Goal: Information Seeking & Learning: Learn about a topic

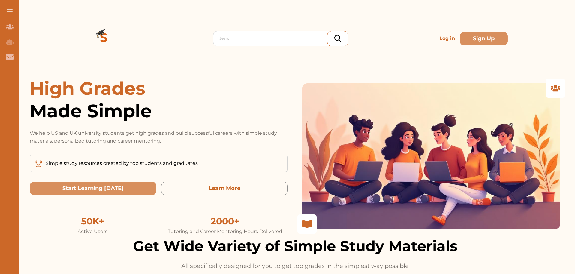
click at [440, 40] on p "Log in" at bounding box center [447, 38] width 20 height 12
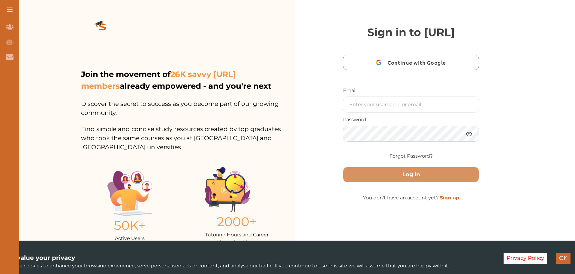
click at [420, 69] on span "Continue with Google" at bounding box center [419, 62] width 62 height 14
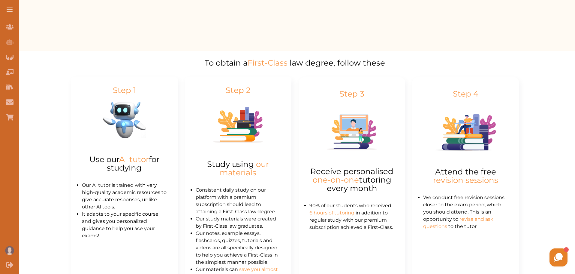
scroll to position [300, 0]
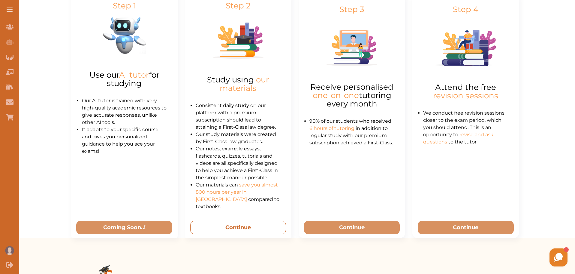
click at [214, 225] on button "Continue" at bounding box center [238, 227] width 96 height 14
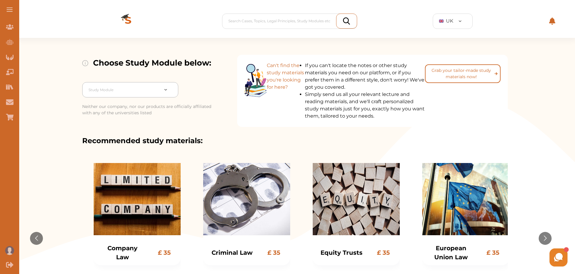
click at [159, 86] on div "Study Module" at bounding box center [124, 89] width 76 height 11
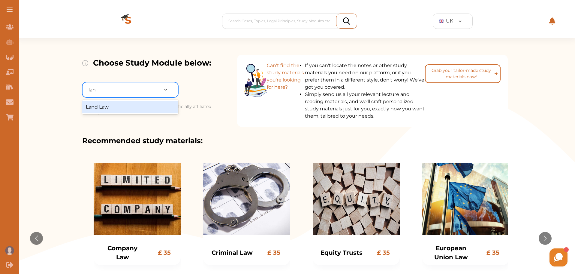
type input "land"
click at [140, 106] on div "Land Law" at bounding box center [130, 107] width 96 height 12
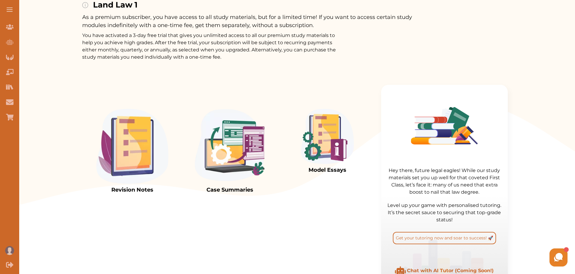
scroll to position [150, 0]
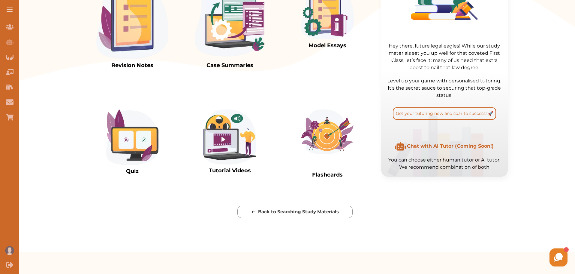
click at [142, 59] on img at bounding box center [132, 21] width 72 height 75
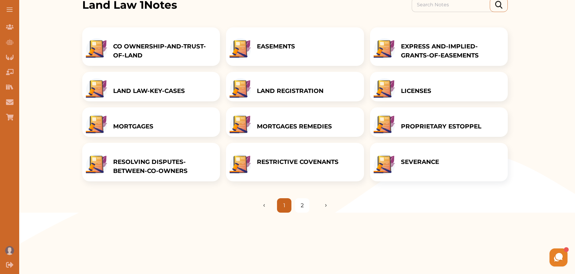
scroll to position [30, 0]
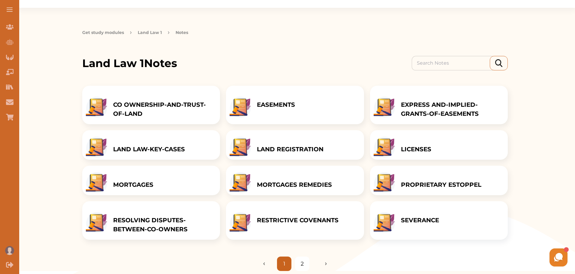
click at [177, 108] on p "CO OWNERSHIP-AND-TRUST-OF-LAND" at bounding box center [163, 109] width 101 height 18
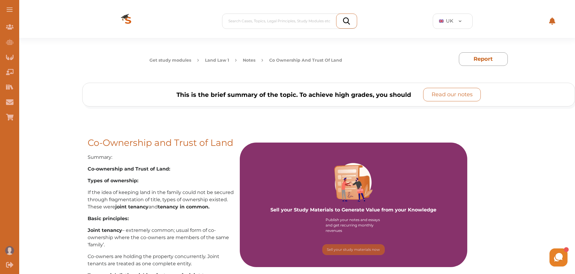
click at [439, 94] on p "Read our notes" at bounding box center [452, 94] width 41 height 8
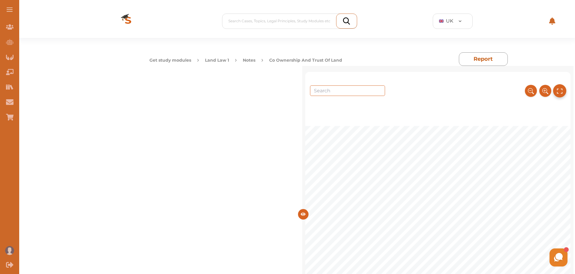
click at [557, 92] on icon at bounding box center [560, 91] width 7 height 10
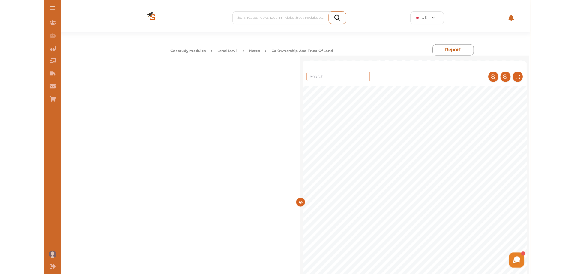
scroll to position [180, 0]
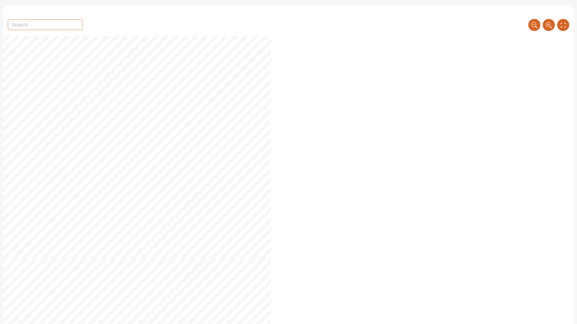
click at [384, 111] on div "1 Co - ownership and Trust of Land (including Implied Trusts) References: [PERS…" at bounding box center [288, 69] width 571 height 379
